Goal: Transaction & Acquisition: Purchase product/service

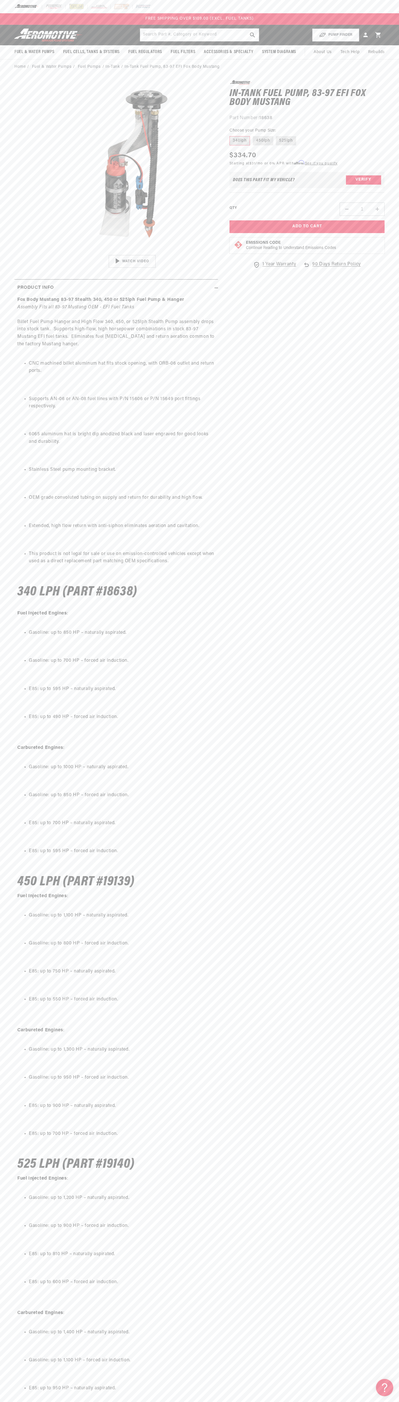
click at [83, 15] on div "FREE SHIPPING OVER $109.00 (EXCL. FUEL TANKS)" at bounding box center [199, 19] width 399 height 12
click at [19, 1402] on html "Skip to content Your cart Your cart is empty Loading... You may also like Subto…" at bounding box center [199, 701] width 399 height 1402
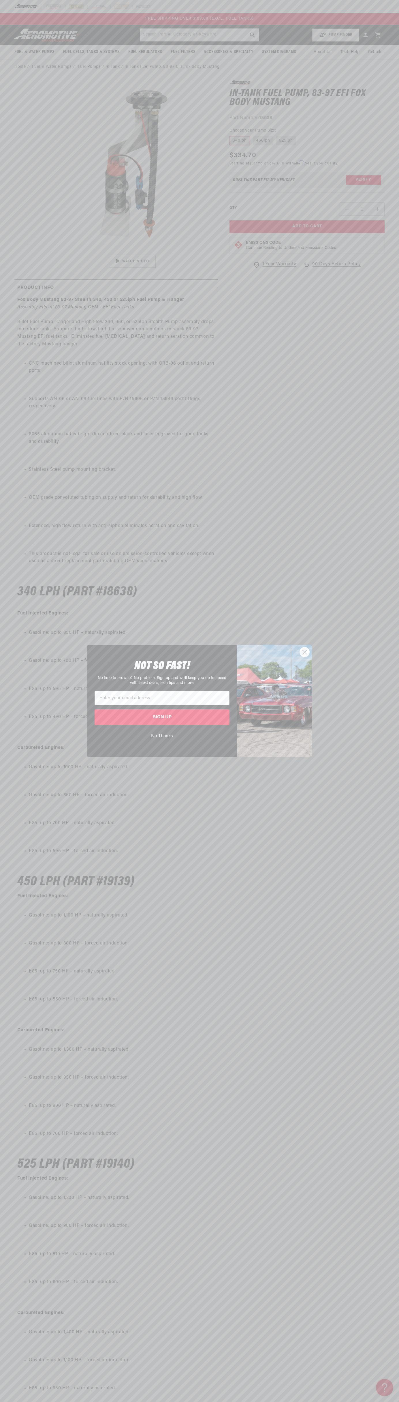
click at [25, 834] on div "Close dialog NOT SO FAST! No time to browse? No problem. Sign up and we'll keep…" at bounding box center [199, 701] width 399 height 1402
